Goal: Information Seeking & Learning: Learn about a topic

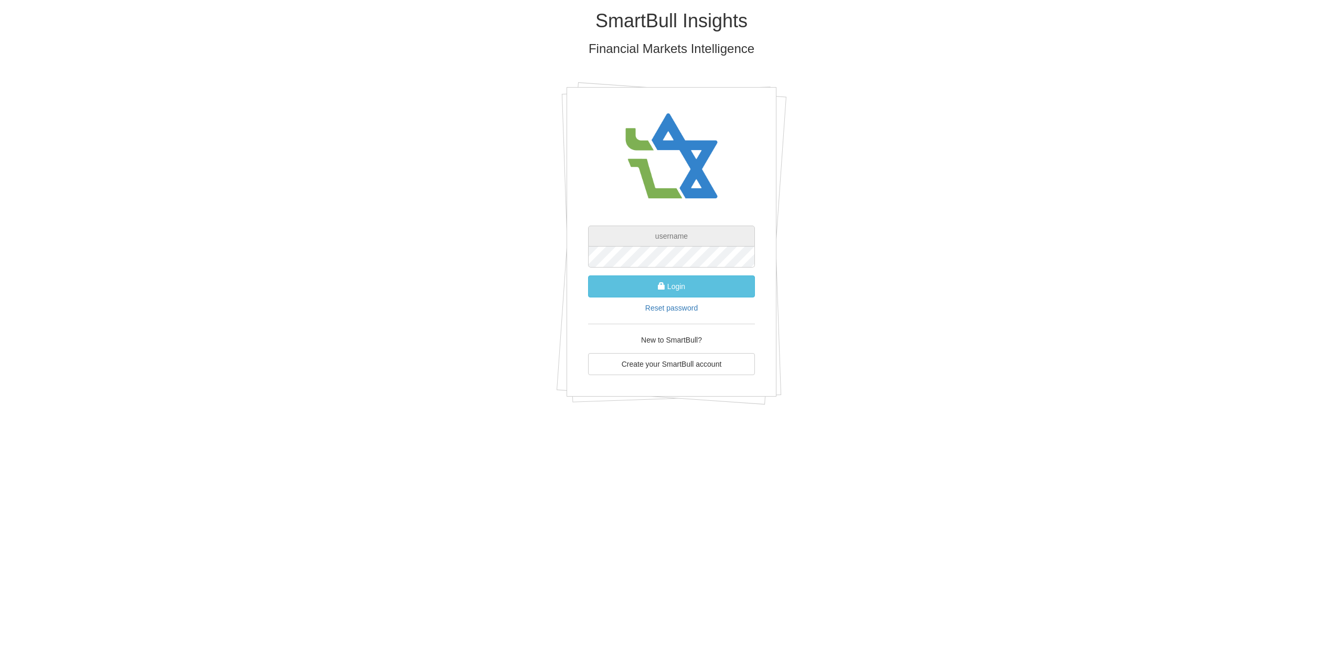
click at [666, 235] on input "text" at bounding box center [671, 236] width 167 height 21
type input "[EMAIL_ADDRESS][DOMAIN_NAME]"
click at [588, 275] on button "Login" at bounding box center [671, 286] width 167 height 22
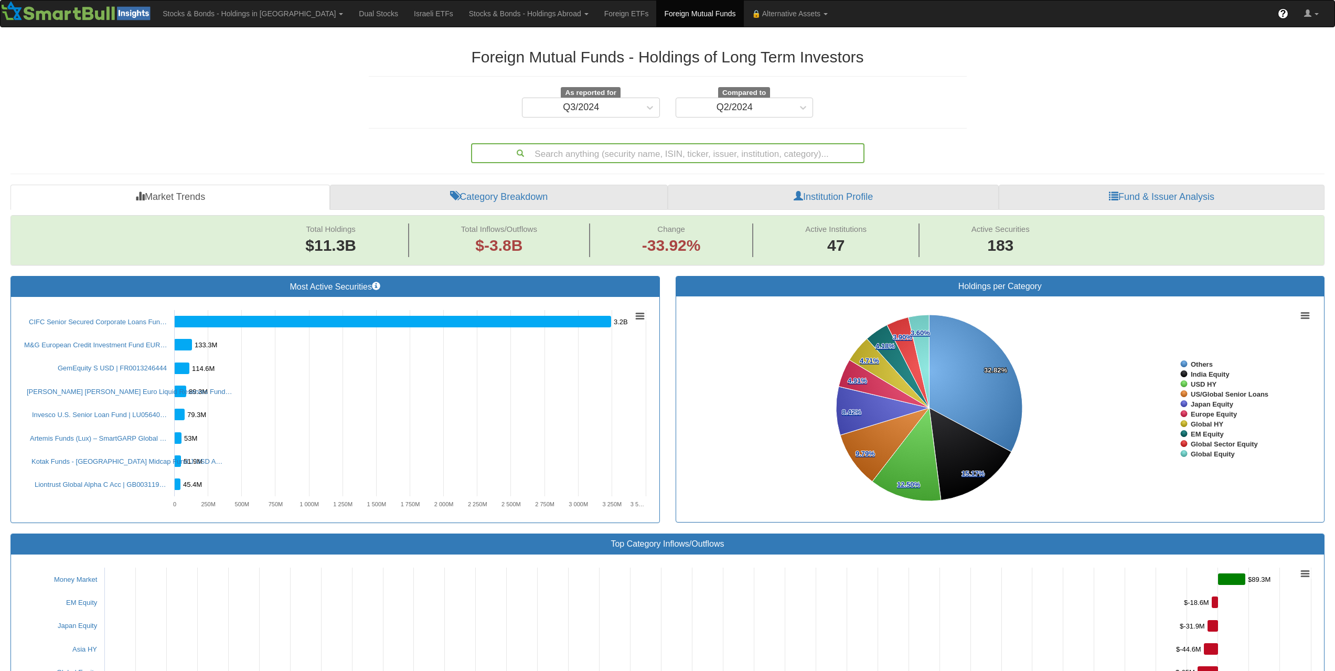
scroll to position [52, 0]
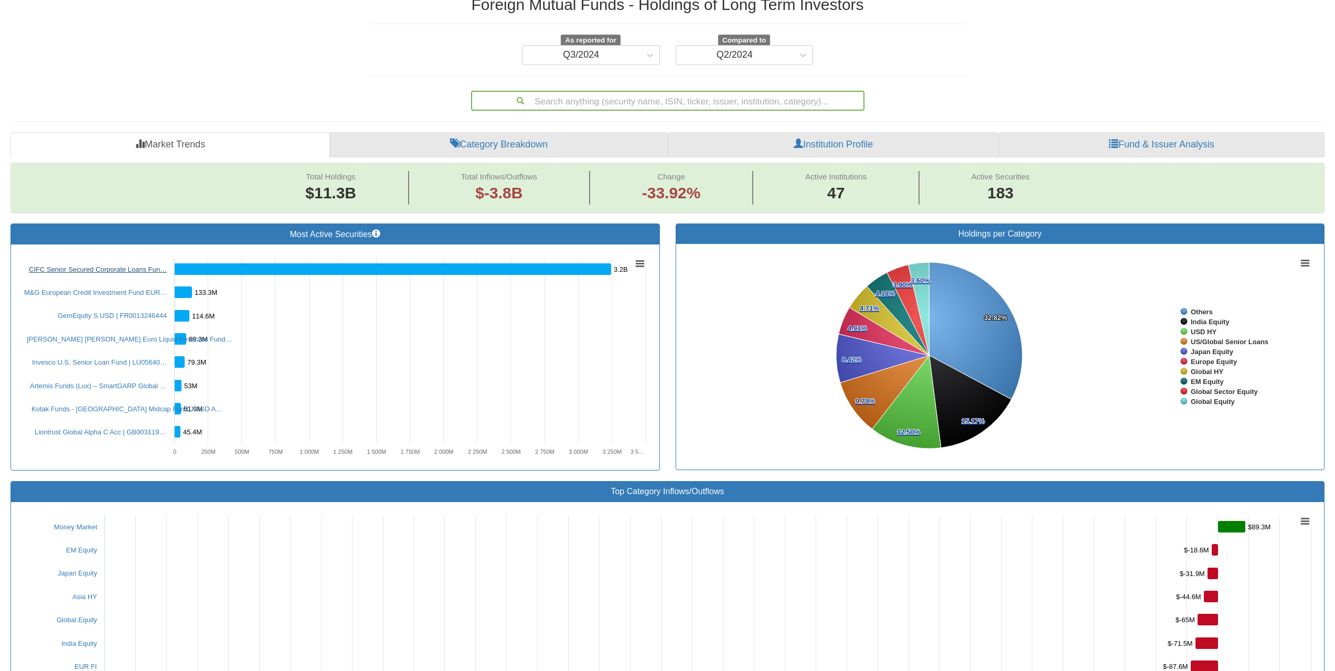
click at [91, 272] on link "CIFC Senior Secured Corporate Loans Fun…" at bounding box center [98, 269] width 138 height 8
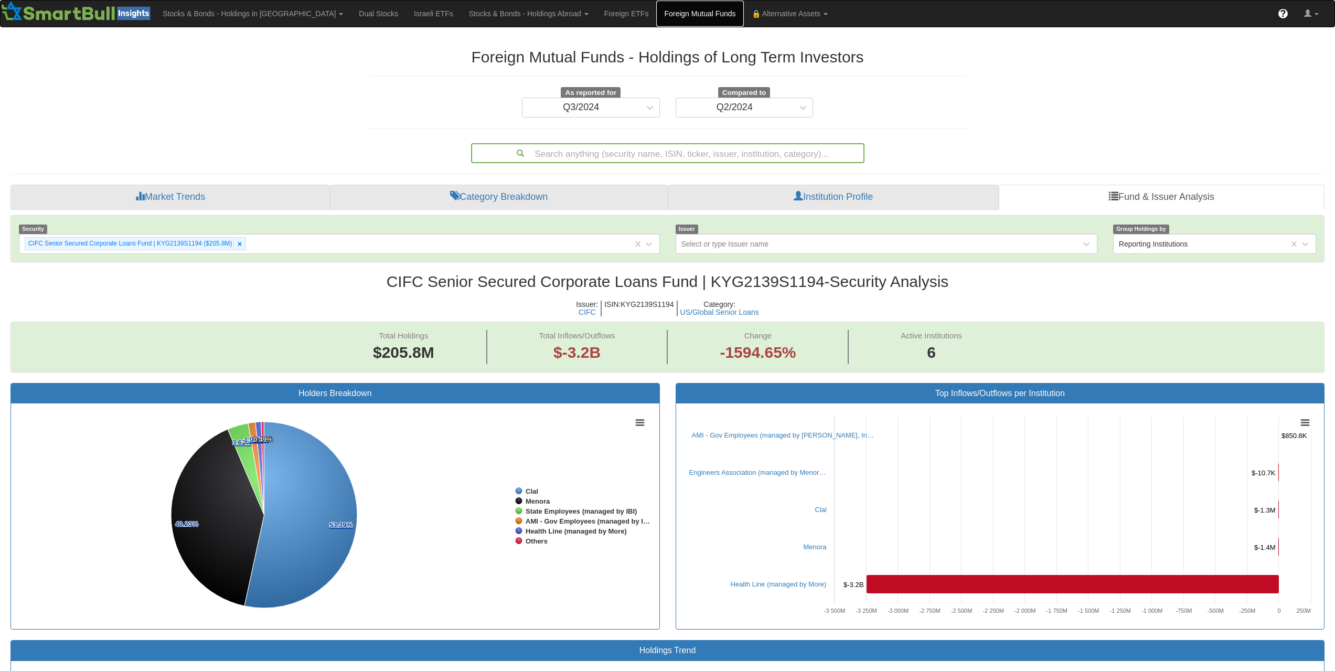
click at [656, 19] on link "Foreign Mutual Funds" at bounding box center [699, 14] width 87 height 26
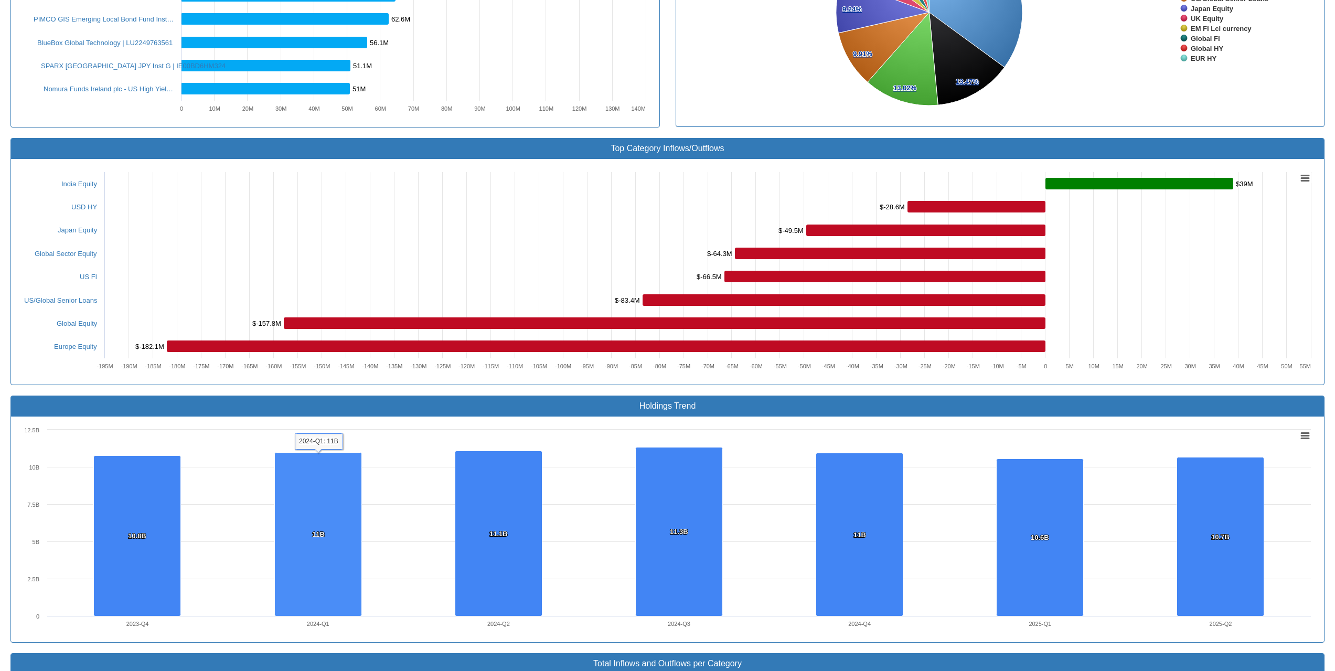
scroll to position [55, 0]
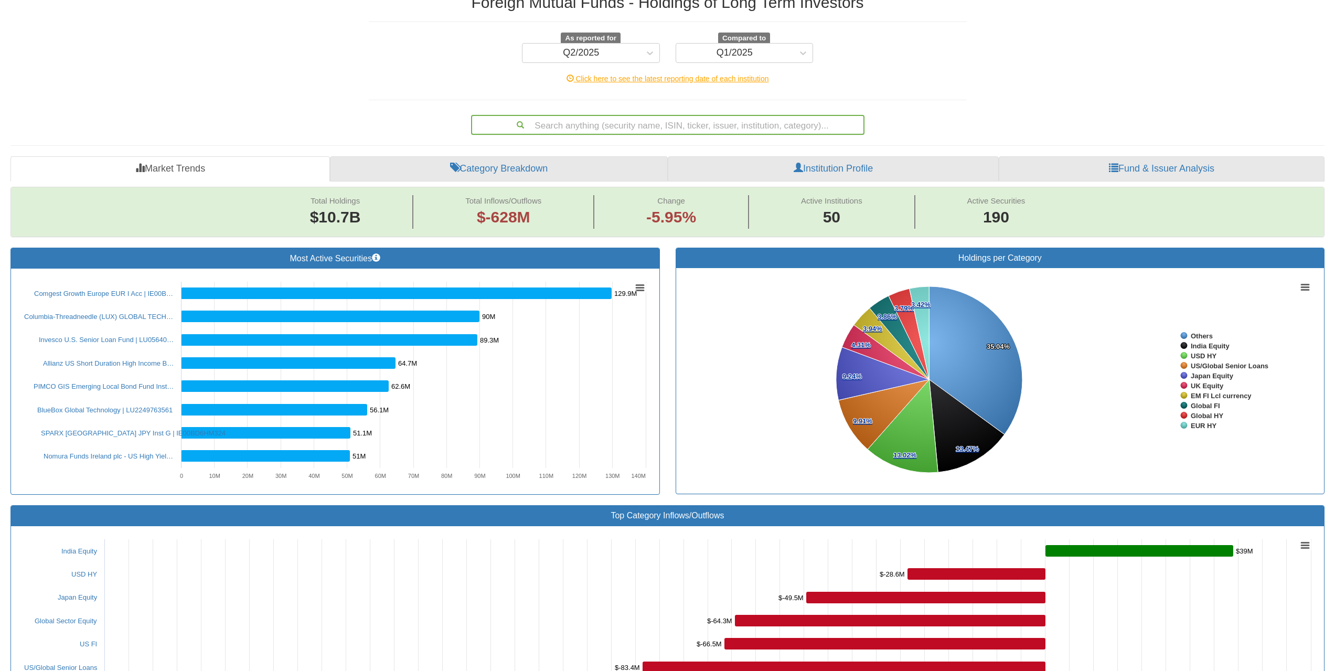
drag, startPoint x: 561, startPoint y: 136, endPoint x: 563, endPoint y: 130, distance: 6.0
click at [561, 136] on div "Foreign Mutual Funds - Holdings of Long Term Investors As reported for Q2/2025 …" at bounding box center [668, 640] width 1330 height 1315
click at [565, 126] on div "Search anything (security name, ISIN, ticker, issuer, institution, category)..." at bounding box center [667, 125] width 391 height 18
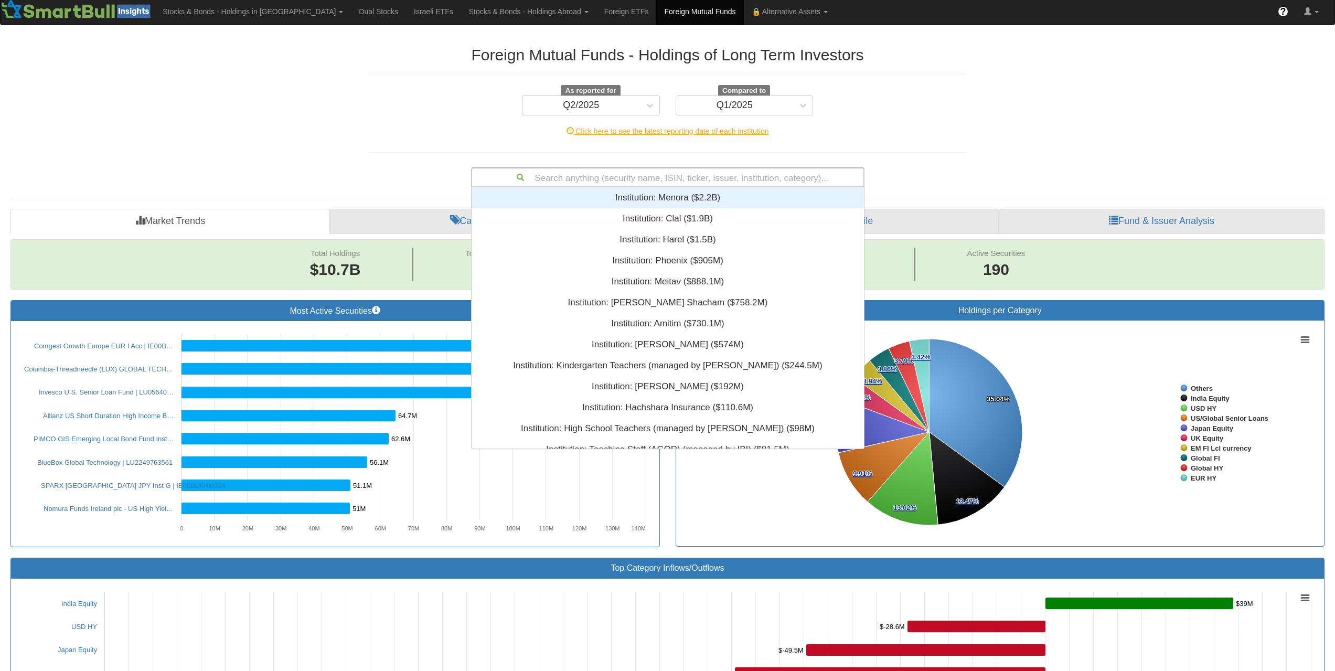
scroll to position [0, 0]
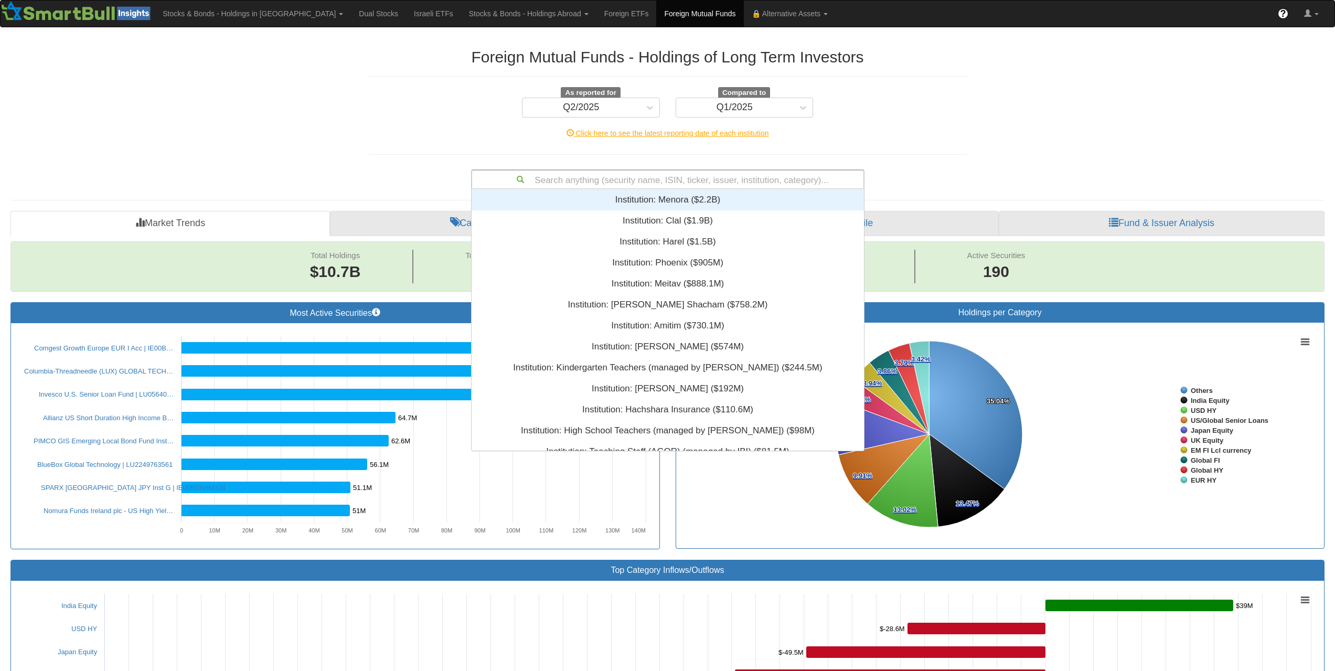
click at [718, 54] on h2 "Foreign Mutual Funds - Holdings of Long Term Investors" at bounding box center [668, 56] width 598 height 17
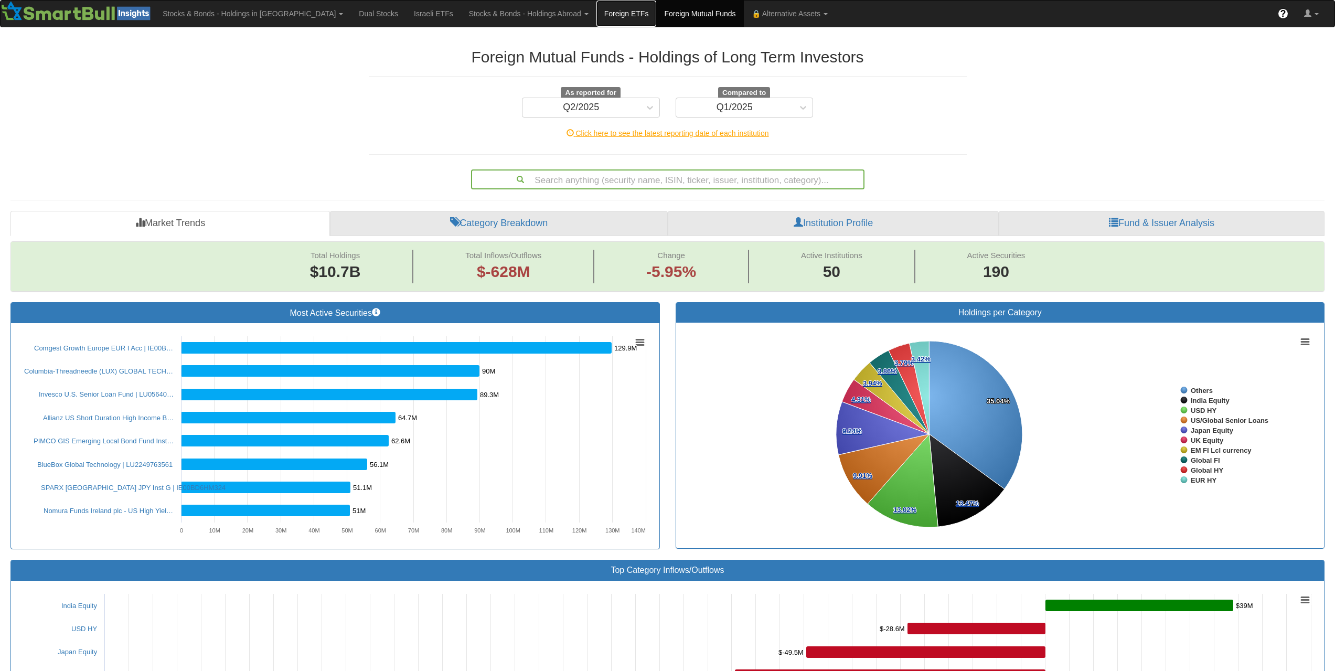
click at [597, 13] on link "Foreign ETFs" at bounding box center [627, 14] width 60 height 26
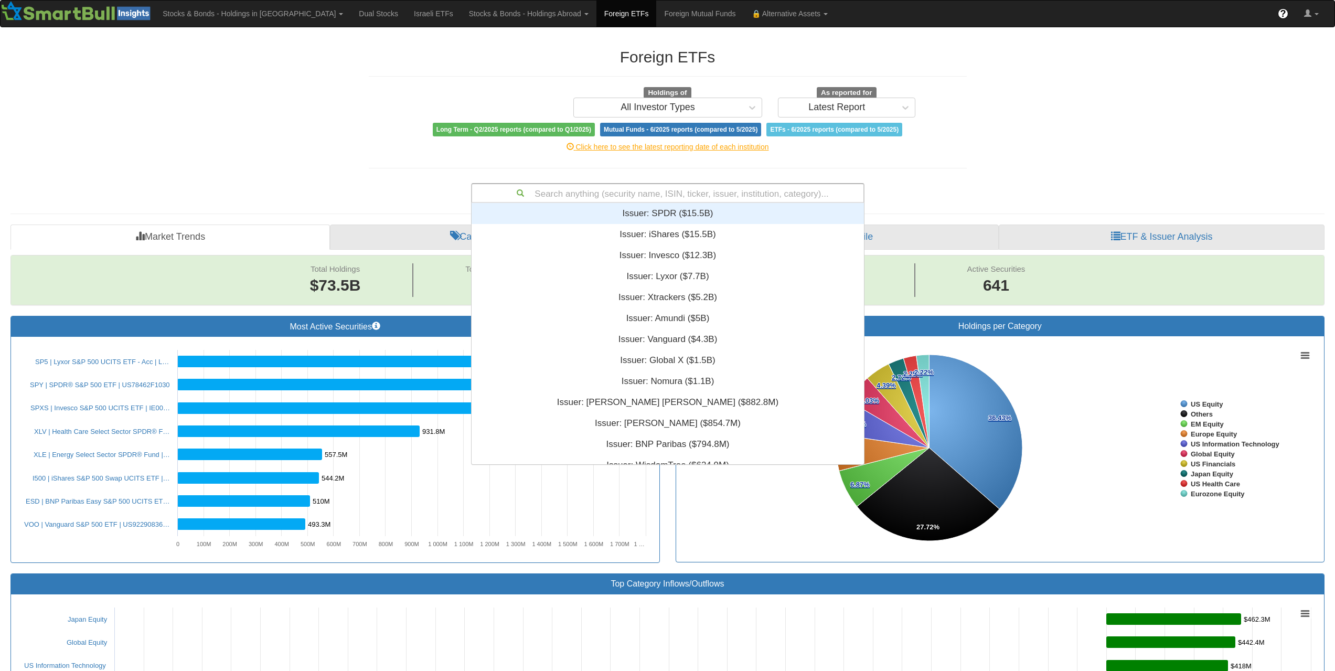
click at [766, 186] on div "Search anything (security name, ISIN, ticker, issuer, institution, category)..." at bounding box center [667, 193] width 391 height 18
type input "BNK"
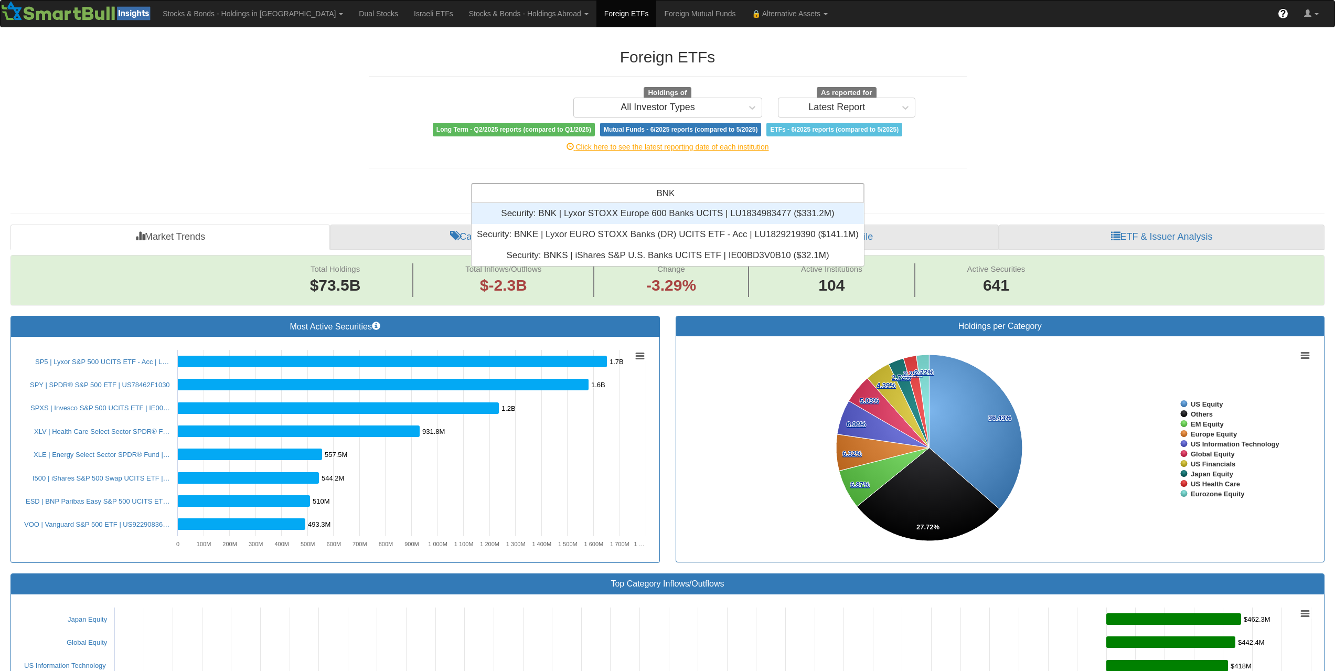
scroll to position [55, 385]
click at [751, 215] on div "Security: ‎BNK | Lyxor STOXX Europe 600 Banks UCITS | LU1834983477 ‎($331.2M)‏" at bounding box center [668, 213] width 392 height 21
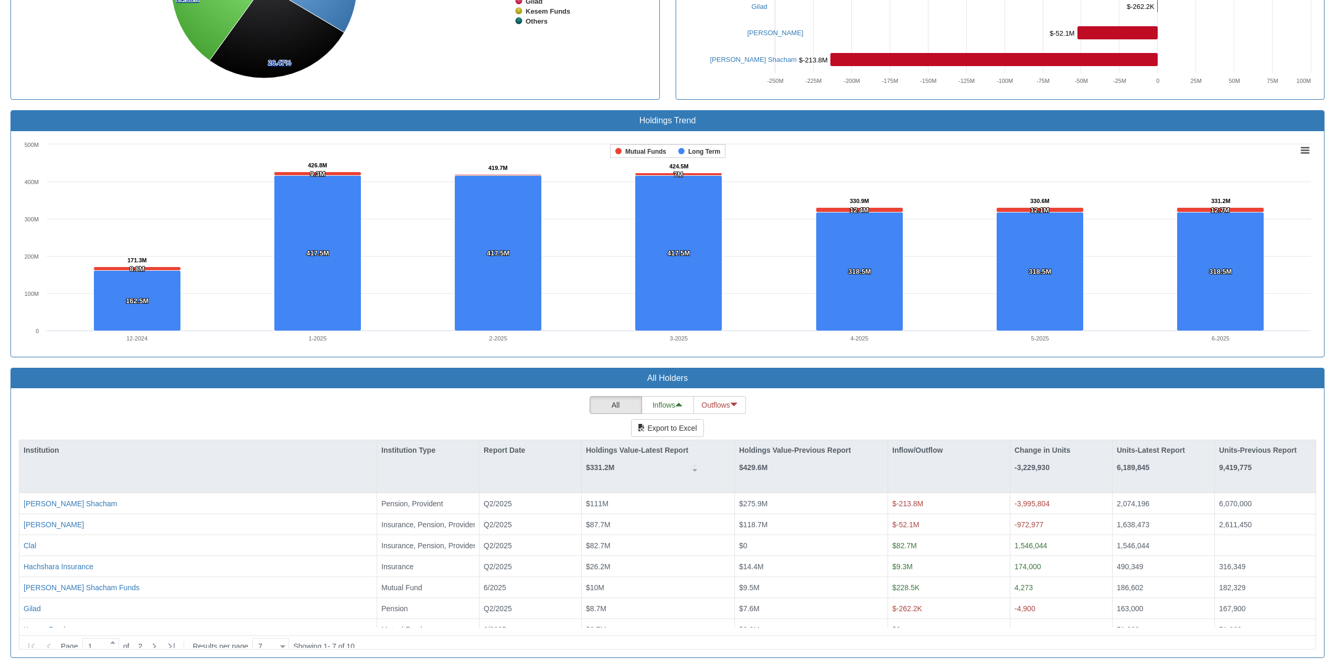
scroll to position [6317, 0]
